Goal: Task Accomplishment & Management: Complete application form

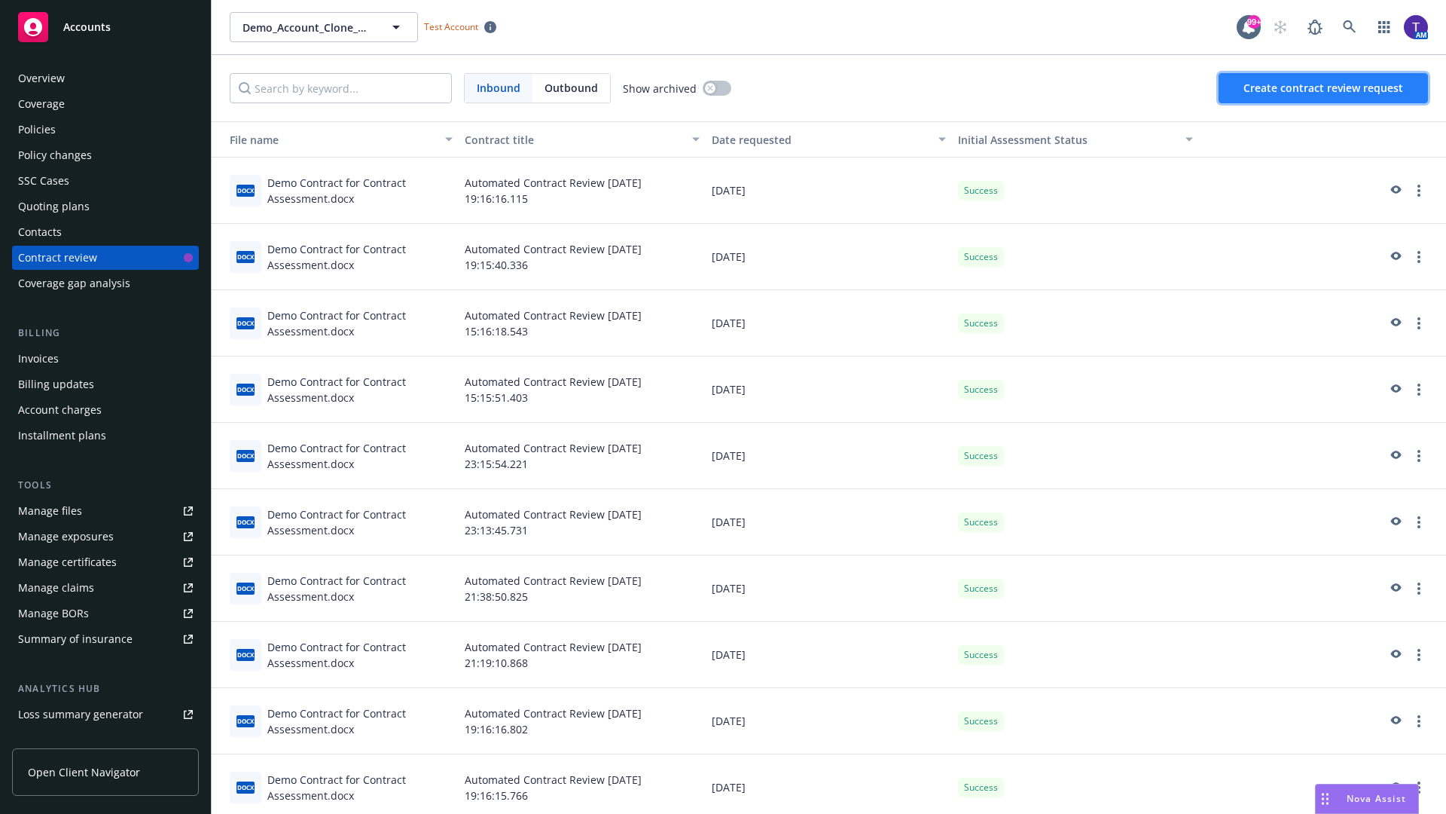
click at [1324, 88] on span "Create contract review request" at bounding box center [1324, 88] width 160 height 14
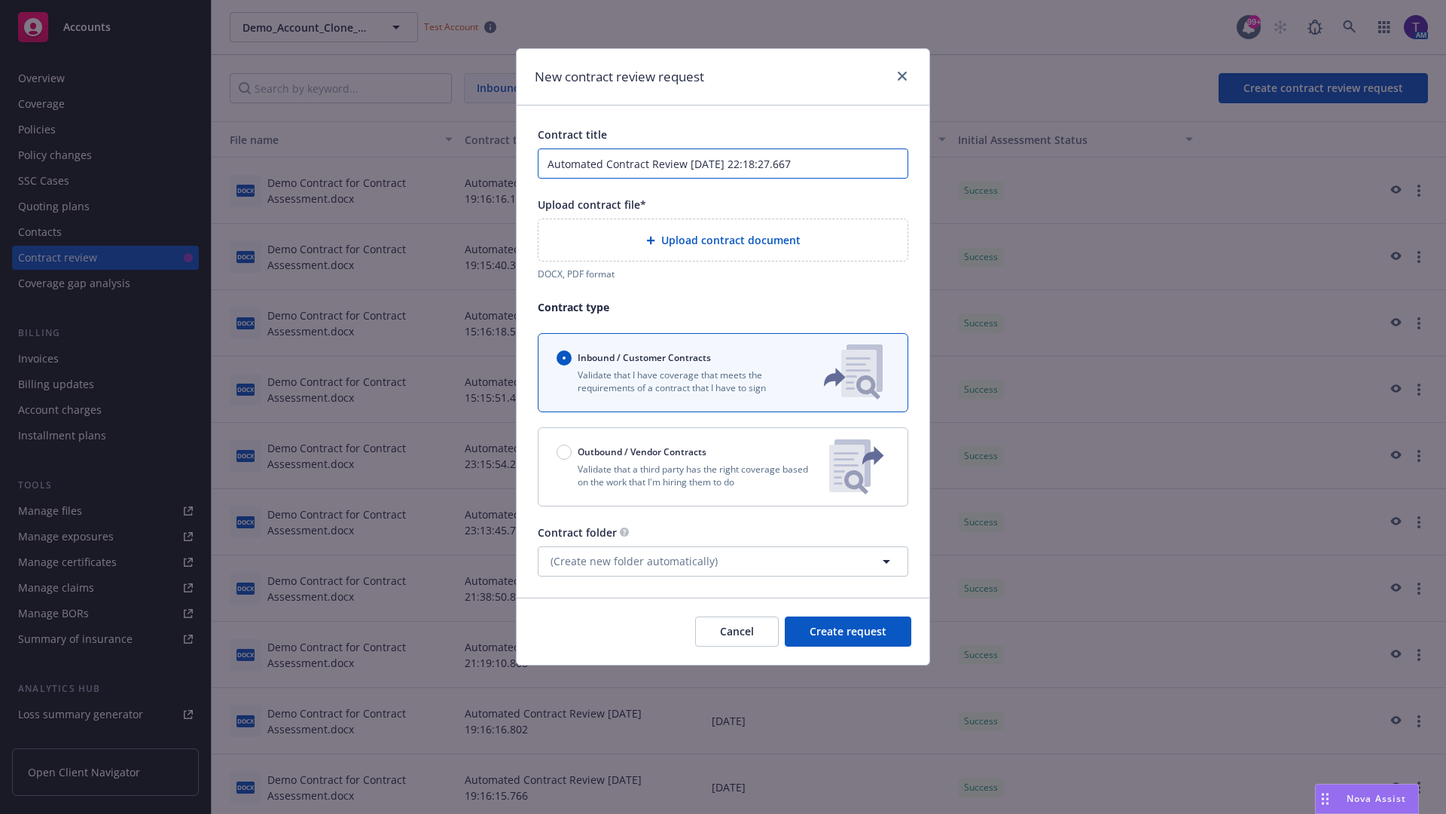
type input "Automated Contract Review [DATE] 22:18:27.667"
click at [723, 466] on p "Validate that a third party has the right coverage based on the work that I'm h…" at bounding box center [687, 476] width 261 height 26
radio input "false"
radio input "true"
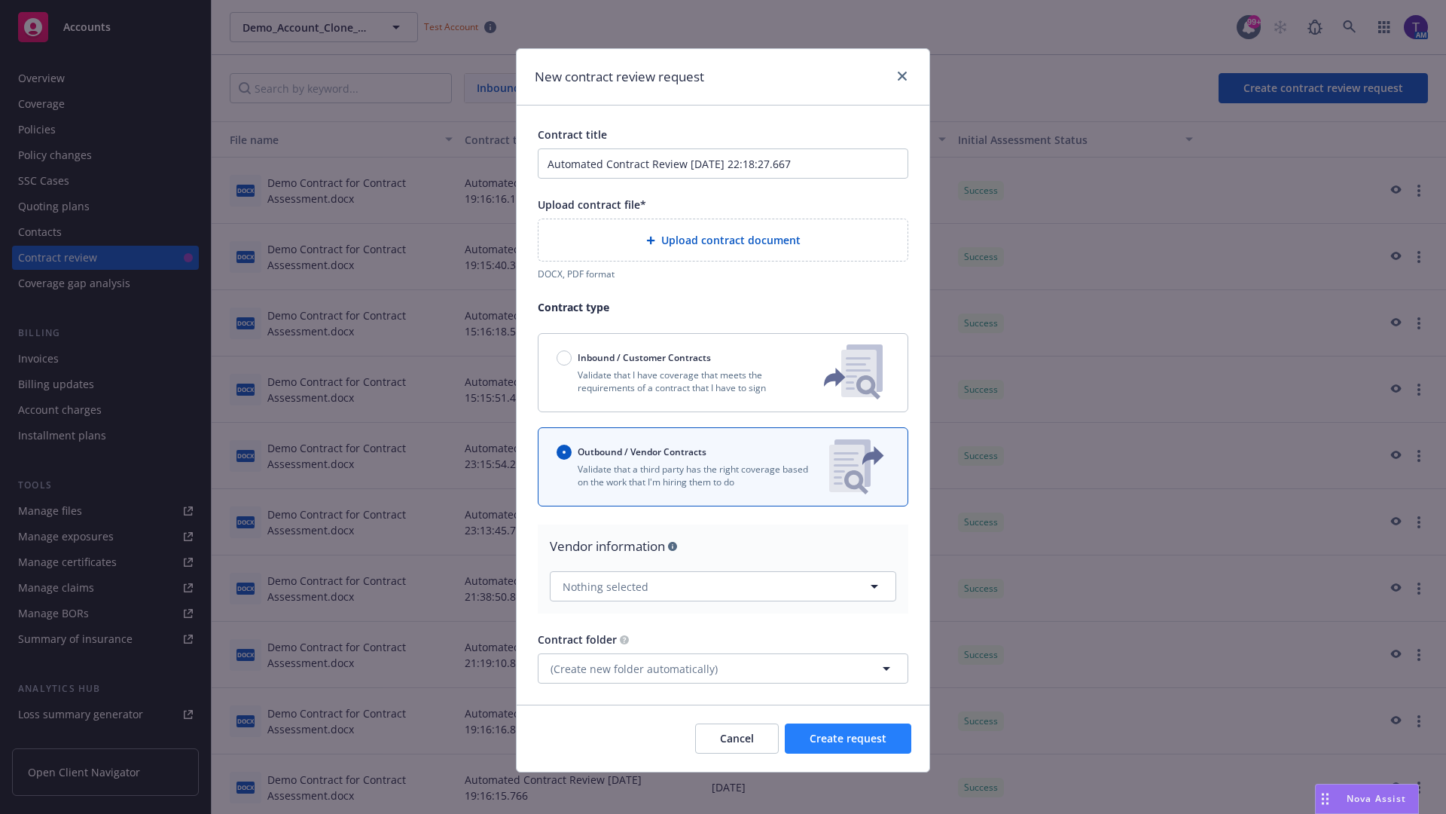
click at [848, 731] on span "Create request" at bounding box center [848, 738] width 77 height 14
